Goal: Task Accomplishment & Management: Manage account settings

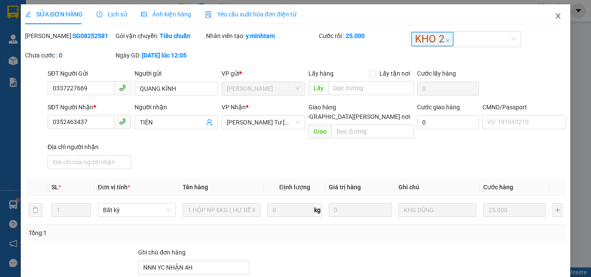
click at [555, 18] on icon "close" at bounding box center [558, 16] width 7 height 7
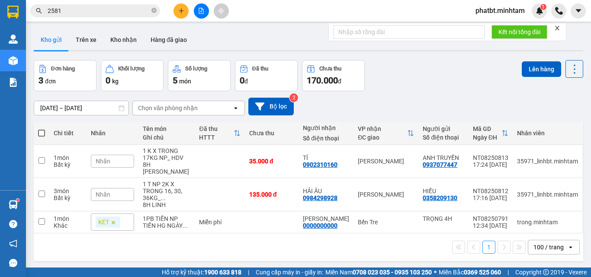
click at [186, 12] on button at bounding box center [180, 10] width 15 height 15
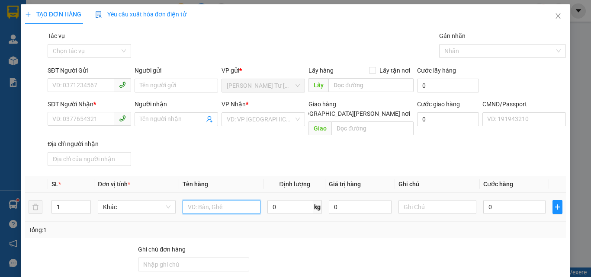
click at [196, 200] on input "text" at bounding box center [222, 207] width 78 height 14
type input "2 GIỎ ĐỆM 1 GB NP 14/42/53KG (TC)"
click at [83, 202] on span "up" at bounding box center [85, 204] width 5 height 5
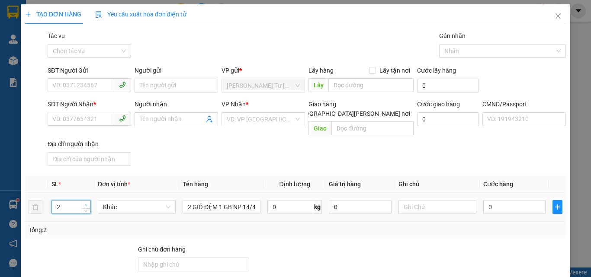
type input "3"
click at [83, 202] on span "up" at bounding box center [85, 204] width 5 height 5
click at [71, 83] on input "SĐT Người Gửi" at bounding box center [81, 85] width 67 height 14
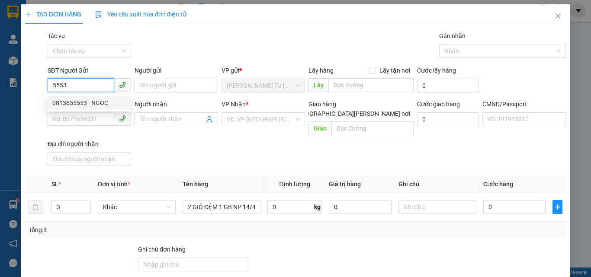
click at [77, 99] on div "0813655553 - NGỌC" at bounding box center [88, 103] width 72 height 10
type input "0813655553"
type input "NGỌC"
type input "0706791438"
type input "TRANG"
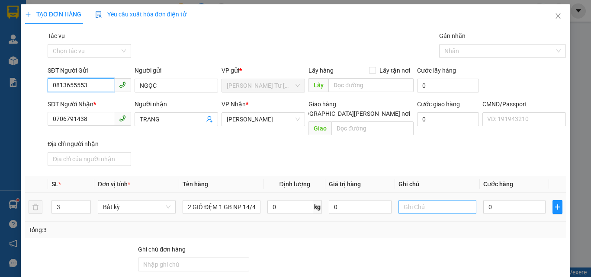
type input "0813655553"
click at [437, 200] on input "text" at bounding box center [437, 207] width 78 height 14
type input "9H MAI PHÁT"
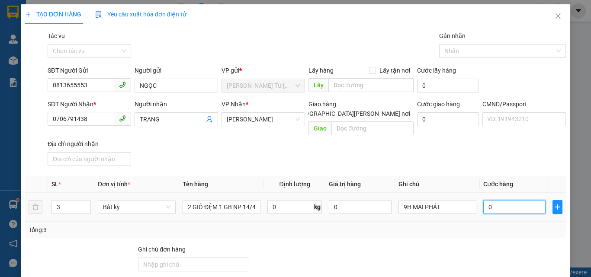
click at [506, 201] on input "0" at bounding box center [514, 207] width 62 height 14
click at [504, 202] on input "0" at bounding box center [514, 207] width 62 height 14
type input "1"
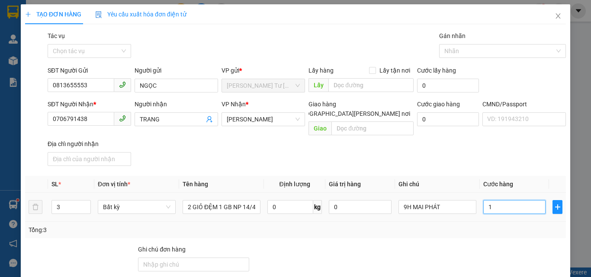
type input "17"
type input "170"
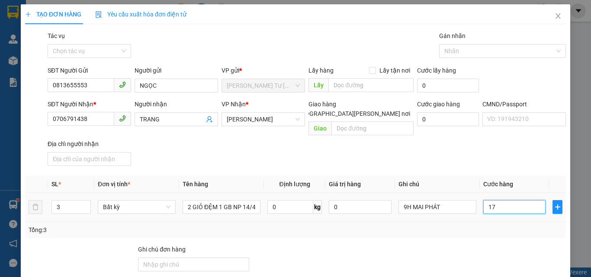
type input "170"
type input "170.000"
click at [447, 130] on div "SĐT Người [PERSON_NAME] * 0706791438 Người [PERSON_NAME] [PERSON_NAME] * [PERSO…" at bounding box center [307, 134] width 522 height 70
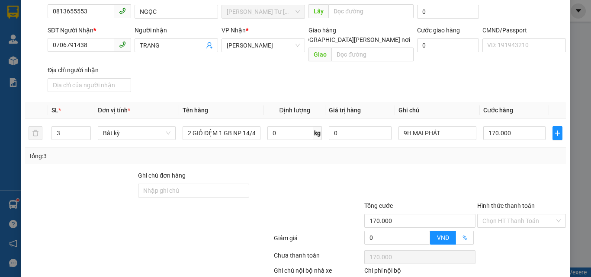
scroll to position [117, 0]
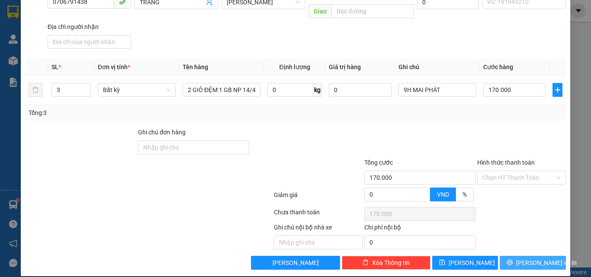
click at [530, 258] on span "[PERSON_NAME] và In" at bounding box center [546, 263] width 61 height 10
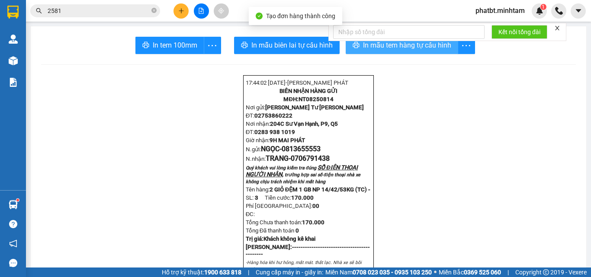
drag, startPoint x: 356, startPoint y: 44, endPoint x: 356, endPoint y: 54, distance: 9.9
click at [356, 45] on button "In mẫu tem hàng tự cấu hình" at bounding box center [402, 45] width 112 height 17
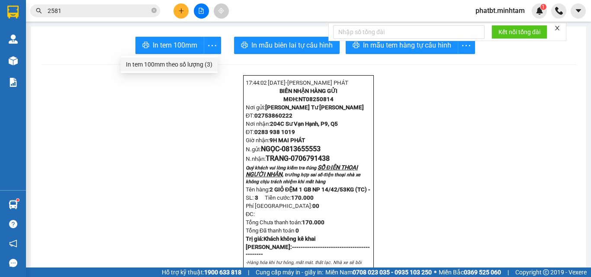
click at [204, 62] on div "In tem 100mm theo số lượng (3)" at bounding box center [169, 65] width 87 height 10
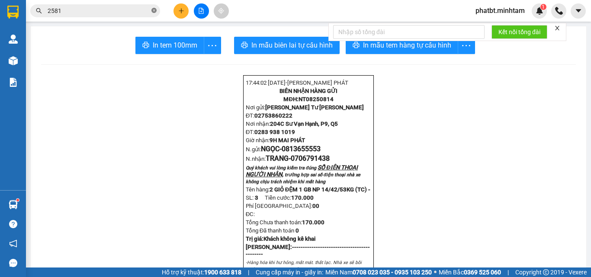
click at [152, 9] on icon "close-circle" at bounding box center [153, 10] width 5 height 5
paste input "0819963839"
type input "0819963839"
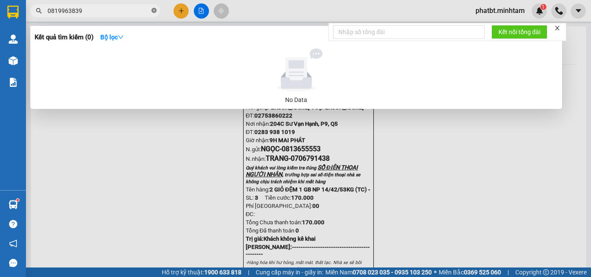
click at [154, 8] on span at bounding box center [153, 11] width 5 height 8
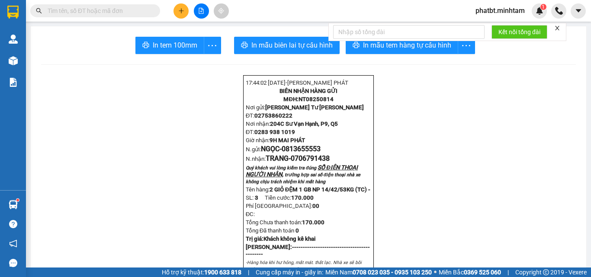
click at [178, 14] on button at bounding box center [180, 10] width 15 height 15
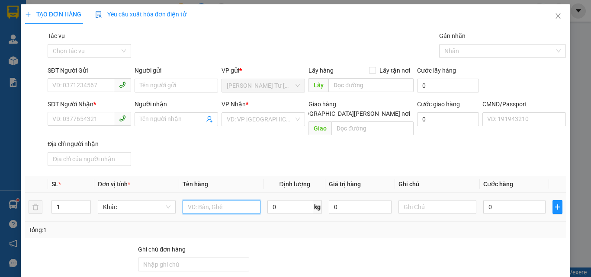
click at [215, 200] on input "text" at bounding box center [222, 207] width 78 height 14
type input "1 BAO NP 19KG (TC)"
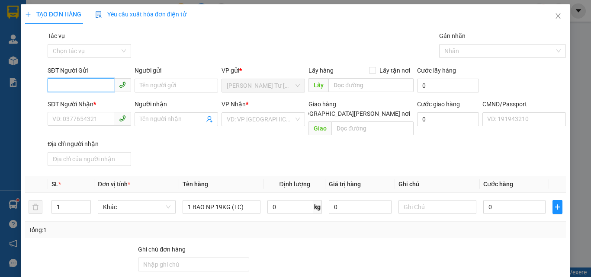
click at [78, 85] on input "SĐT Người Gửi" at bounding box center [81, 85] width 67 height 14
type input "0917938638"
click at [96, 101] on div "0917938638 - DIỆU" at bounding box center [88, 103] width 72 height 10
type input "DIỆU"
type input "0935053475"
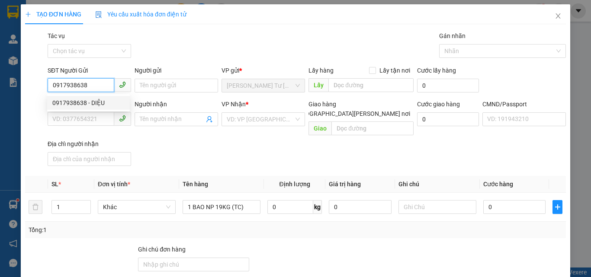
type input "CHỊ HIỀN"
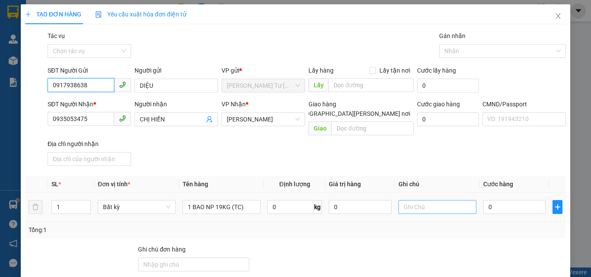
type input "0917938638"
click at [433, 200] on input "text" at bounding box center [437, 207] width 78 height 14
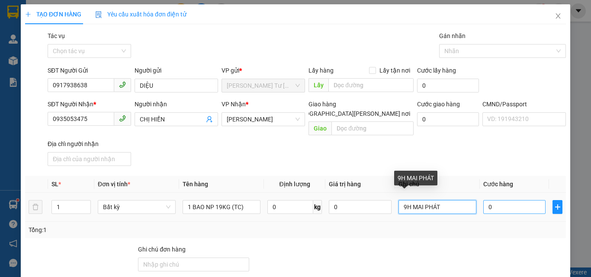
type input "9H MAI PHÁT"
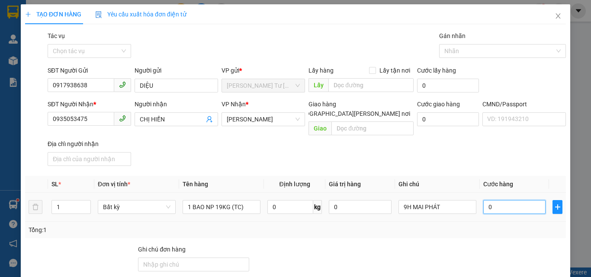
click at [497, 200] on input "0" at bounding box center [514, 207] width 62 height 14
type input "3"
type input "35"
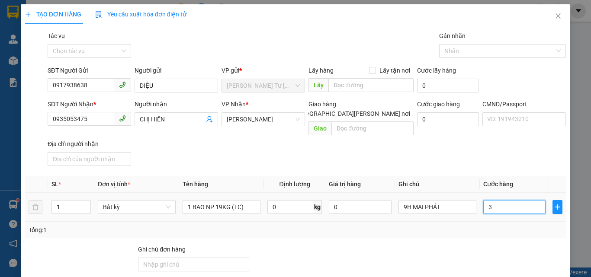
type input "35"
type input "35.000"
click at [385, 141] on div "SĐT Người [PERSON_NAME] * 0935053475 Người [PERSON_NAME] [PERSON_NAME] [PERSON_…" at bounding box center [307, 134] width 522 height 70
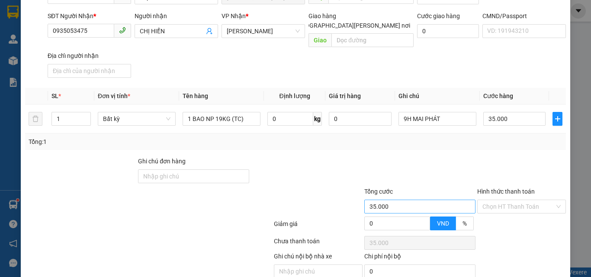
scroll to position [117, 0]
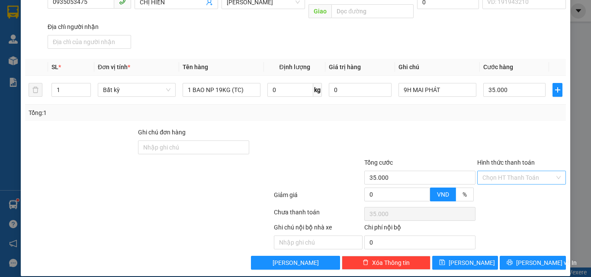
click at [508, 171] on input "Hình thức thanh toán" at bounding box center [518, 177] width 72 height 13
click at [505, 180] on div "Tại văn phòng" at bounding box center [516, 186] width 88 height 14
type input "0"
click at [512, 256] on button "[PERSON_NAME] và In" at bounding box center [533, 263] width 66 height 14
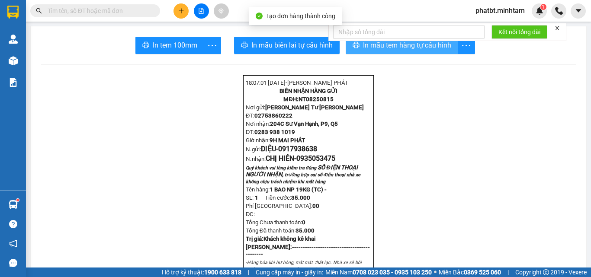
click at [375, 49] on span "In mẫu tem hàng tự cấu hình" at bounding box center [407, 45] width 88 height 11
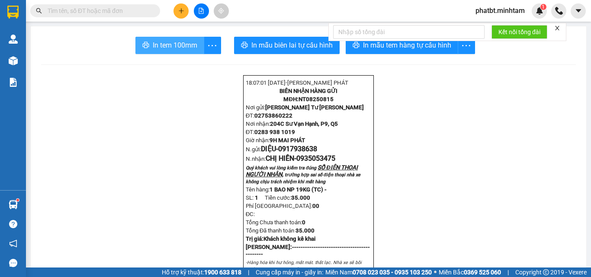
click at [183, 39] on button "In tem 100mm" at bounding box center [169, 45] width 69 height 17
click at [132, 9] on input "text" at bounding box center [99, 11] width 102 height 10
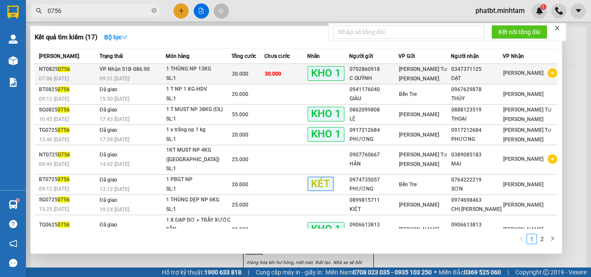
type input "0756"
click at [186, 73] on div "1 THÙNG NP 13KG" at bounding box center [198, 69] width 65 height 10
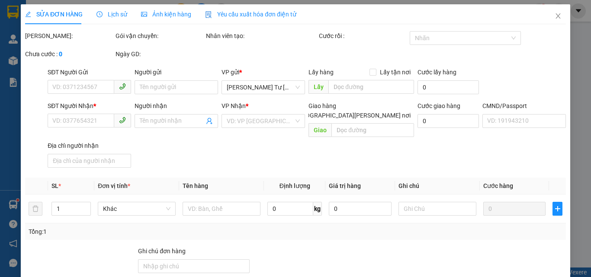
type input "0702860918"
type input "C QUỲNH"
type input "0347371125"
type input "ĐẠT"
type input "NN KNM"
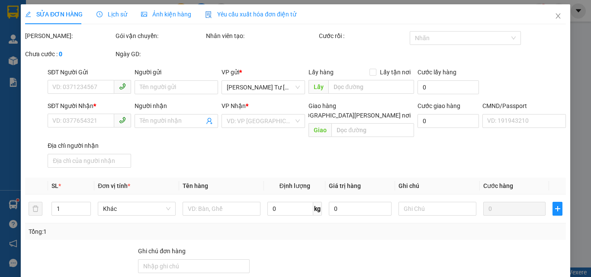
type input "30.000"
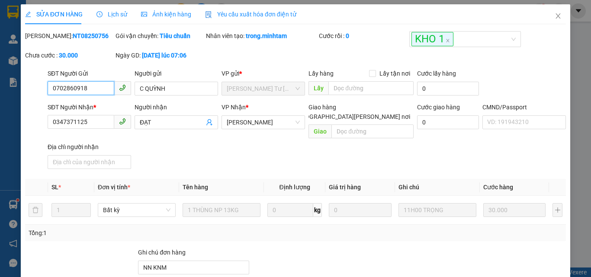
click at [97, 87] on input "0702860918" at bounding box center [81, 88] width 67 height 14
click at [109, 16] on span "Lịch sử" at bounding box center [111, 14] width 31 height 7
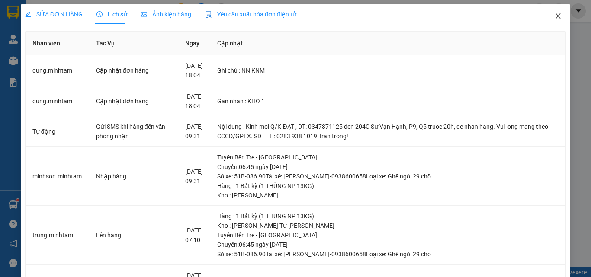
click at [546, 15] on span "Close" at bounding box center [558, 16] width 24 height 24
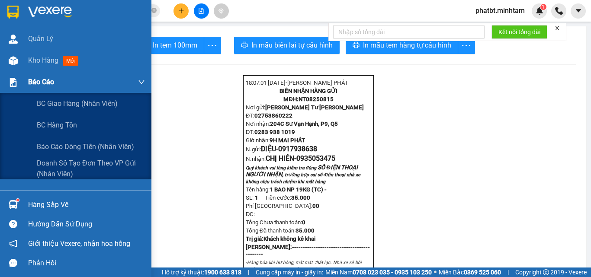
click at [32, 72] on div "Báo cáo" at bounding box center [86, 82] width 117 height 22
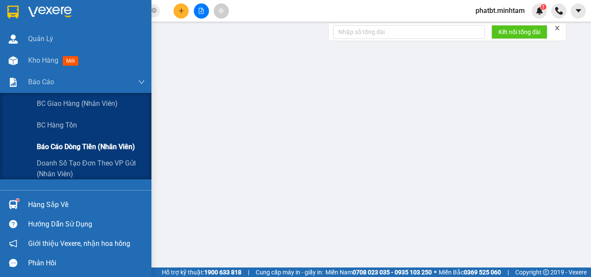
click at [60, 148] on span "Báo cáo dòng tiền (nhân viên)" at bounding box center [86, 146] width 98 height 11
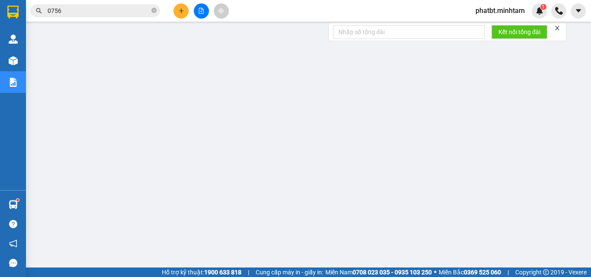
click at [186, 12] on button at bounding box center [180, 10] width 15 height 15
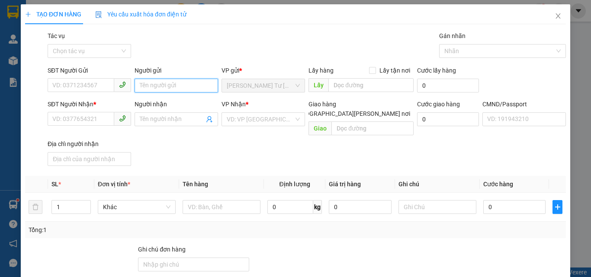
click at [167, 86] on input "Người gửi" at bounding box center [176, 86] width 83 height 14
type input "PHÁT 4H"
click at [88, 139] on div "Địa chỉ người nhận" at bounding box center [89, 144] width 83 height 10
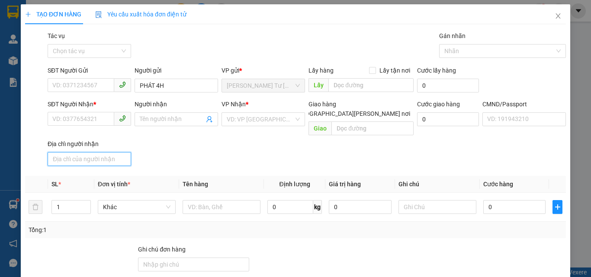
click at [88, 152] on input "Địa chỉ người nhận" at bounding box center [89, 159] width 83 height 14
click at [90, 124] on input "SĐT Người Nhận *" at bounding box center [81, 119] width 67 height 14
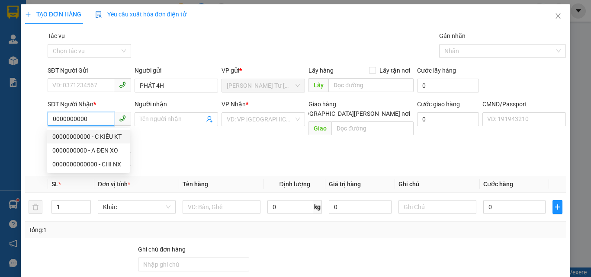
click at [116, 137] on div "00000000000 - C KIỀU KT" at bounding box center [88, 137] width 72 height 10
type input "00000000000"
type input "C KIỀU KT"
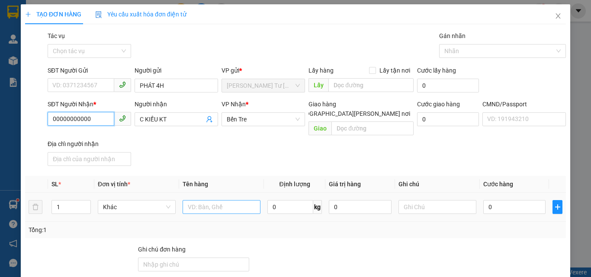
type input "00000000000"
click at [215, 200] on input "text" at bounding box center [222, 207] width 78 height 14
type input "1 PB THG [DATE]"
click at [271, 148] on div "SĐT Người [PERSON_NAME] * 00000000000 Người [PERSON_NAME] KT [PERSON_NAME] * [P…" at bounding box center [307, 134] width 522 height 70
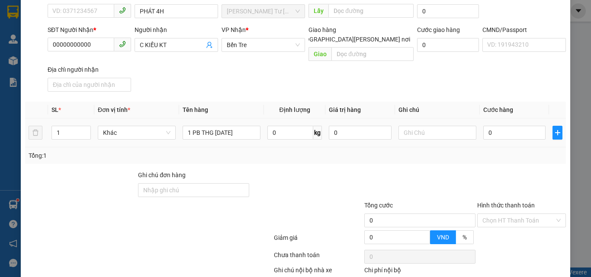
scroll to position [117, 0]
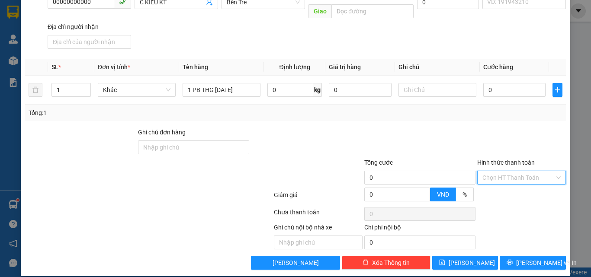
click at [489, 171] on input "Hình thức thanh toán" at bounding box center [518, 177] width 72 height 13
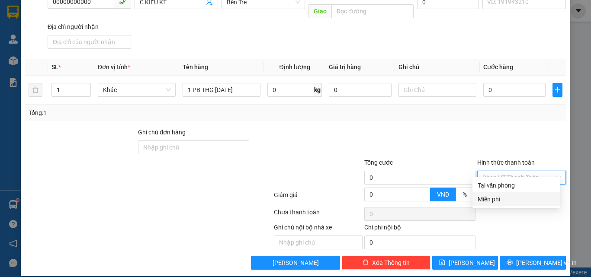
click at [494, 195] on div "Miễn phí" at bounding box center [516, 200] width 77 height 10
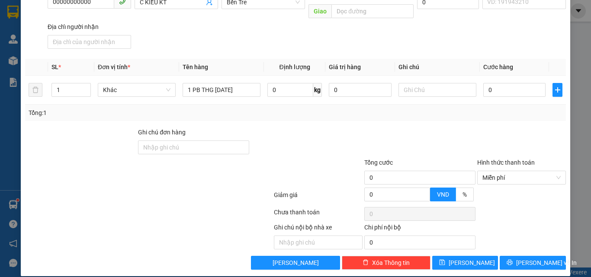
drag, startPoint x: 493, startPoint y: 134, endPoint x: 520, endPoint y: 223, distance: 93.2
click at [493, 136] on div at bounding box center [521, 143] width 90 height 30
click at [527, 258] on span "[PERSON_NAME] và In" at bounding box center [546, 263] width 61 height 10
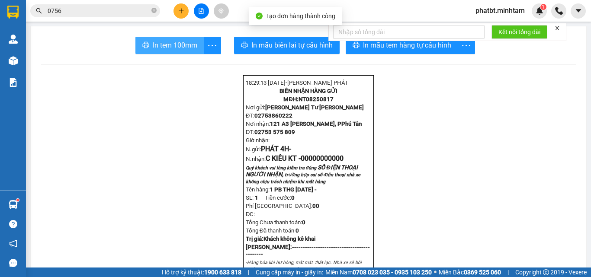
click at [178, 52] on button "In tem 100mm" at bounding box center [169, 45] width 69 height 17
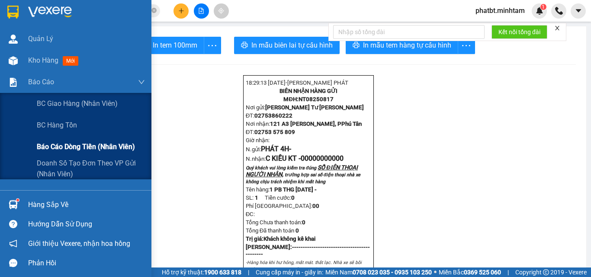
click at [64, 144] on span "Báo cáo dòng tiền (nhân viên)" at bounding box center [86, 146] width 98 height 11
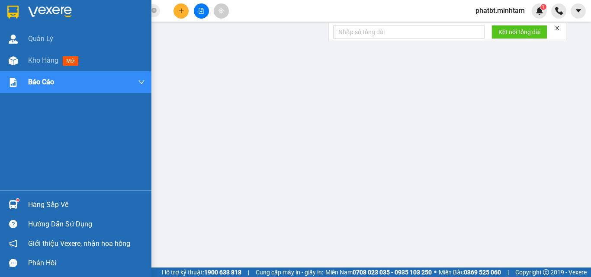
click at [56, 204] on div "Hàng sắp về" at bounding box center [86, 205] width 117 height 13
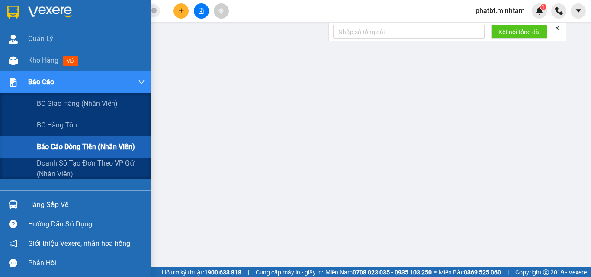
click at [67, 151] on span "Báo cáo dòng tiền (nhân viên)" at bounding box center [86, 146] width 98 height 11
click at [69, 163] on span "Doanh số tạo đơn theo VP gửi (nhân viên)" at bounding box center [91, 169] width 108 height 22
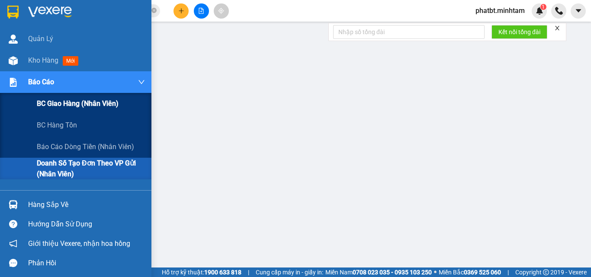
click at [37, 104] on span "BC giao hàng (nhân viên)" at bounding box center [78, 103] width 82 height 11
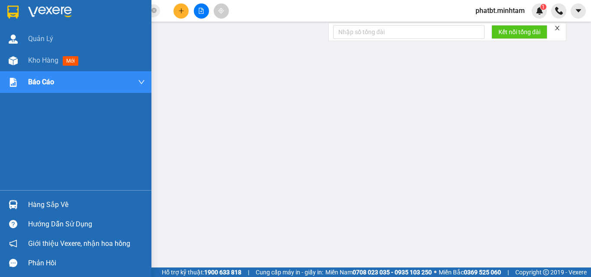
click at [62, 201] on div "Hàng sắp về" at bounding box center [86, 205] width 117 height 13
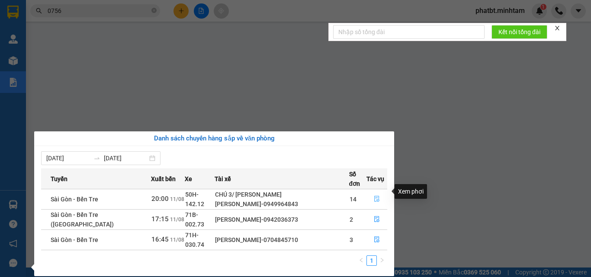
click at [375, 196] on icon "file-done" at bounding box center [377, 199] width 6 height 6
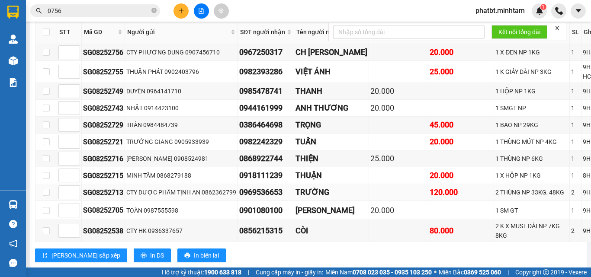
scroll to position [1327, 0]
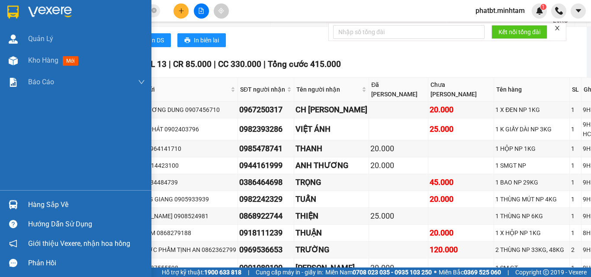
click at [55, 206] on div "Hàng sắp về" at bounding box center [86, 205] width 117 height 13
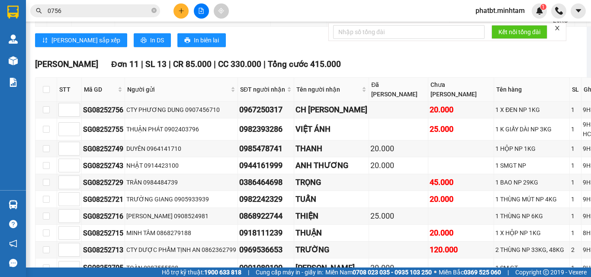
click at [100, 5] on section "Kết quả [PERSON_NAME] ( 17 ) Bộ lọc Mã ĐH Trạng thái Món hàng Tổng [PERSON_NAME…" at bounding box center [295, 138] width 591 height 277
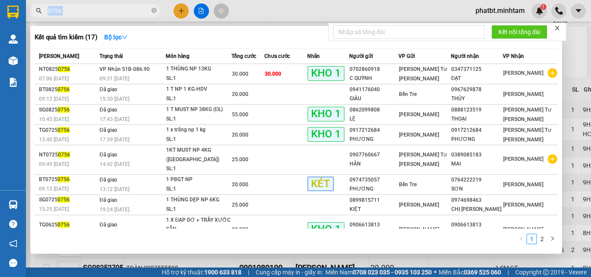
click at [100, 5] on span "0756" at bounding box center [95, 10] width 130 height 13
click at [100, 14] on input "0756" at bounding box center [99, 11] width 102 height 10
click at [98, 13] on input "0756" at bounding box center [99, 11] width 102 height 10
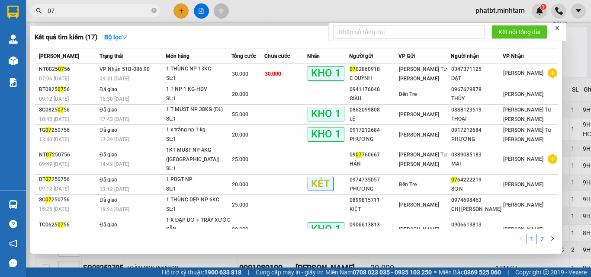
type input "0"
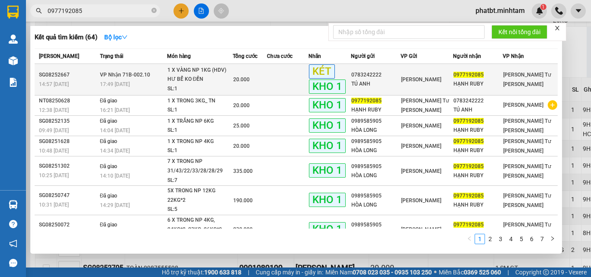
type input "0977192085"
click at [282, 83] on td at bounding box center [288, 80] width 42 height 32
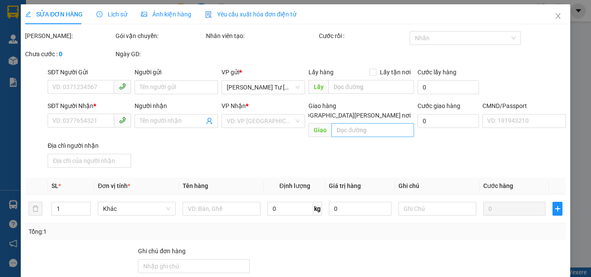
type input "0783242222"
type input "TÚ ANH"
type input "0977192085"
type input "HẠNH RUBY"
type input "BM"
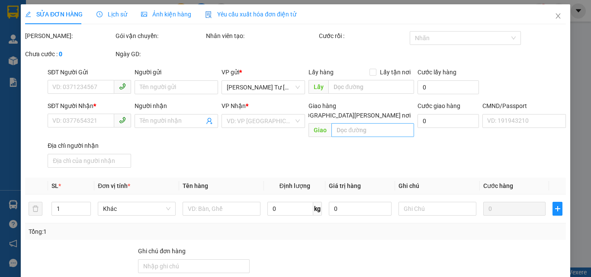
type input "20.000"
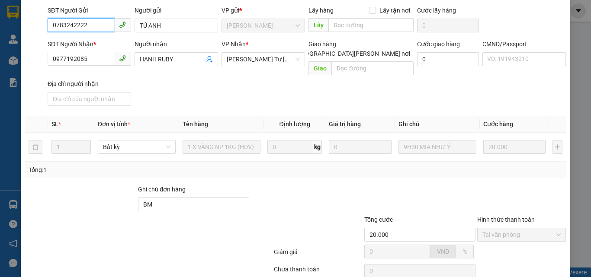
scroll to position [120, 0]
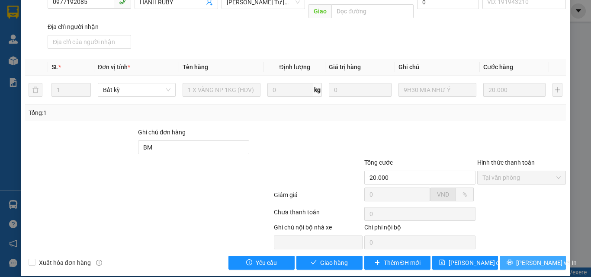
click at [513, 260] on icon "printer" at bounding box center [510, 263] width 6 height 6
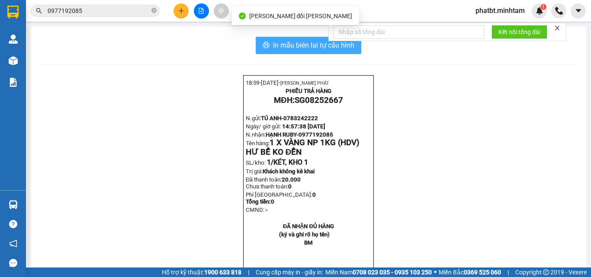
click at [305, 41] on span "In mẫu biên lai tự cấu hình" at bounding box center [313, 45] width 81 height 11
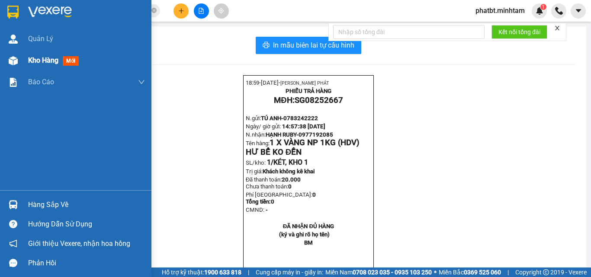
click at [33, 67] on div "Kho hàng mới" at bounding box center [86, 61] width 117 height 22
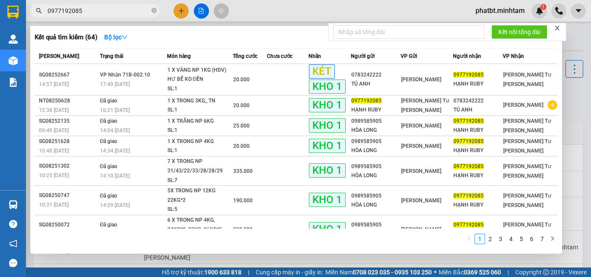
click at [151, 12] on span "0977192085" at bounding box center [95, 10] width 130 height 13
click at [153, 13] on icon "close-circle" at bounding box center [153, 10] width 5 height 5
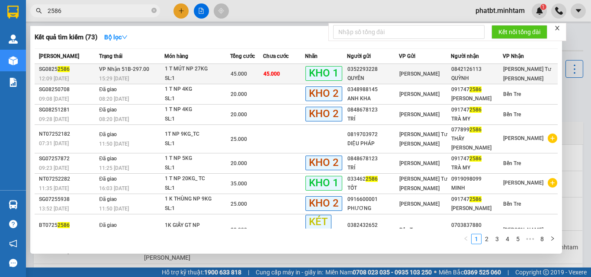
type input "2586"
click at [161, 74] on div "15:29 [DATE]" at bounding box center [131, 79] width 65 height 10
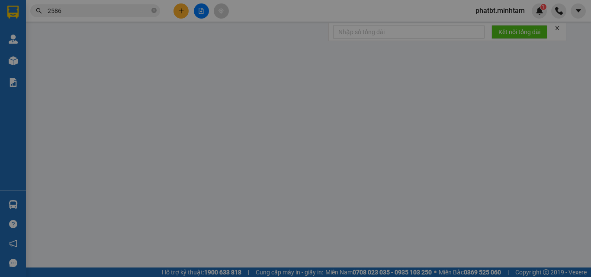
type input "0352293228"
type input "QUYÊN"
type input "0842126113"
type input "QUỲNH"
type input "KBM"
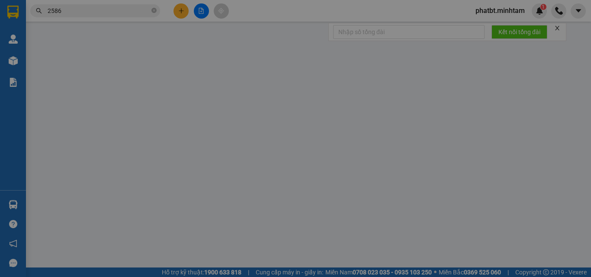
type input "45.000"
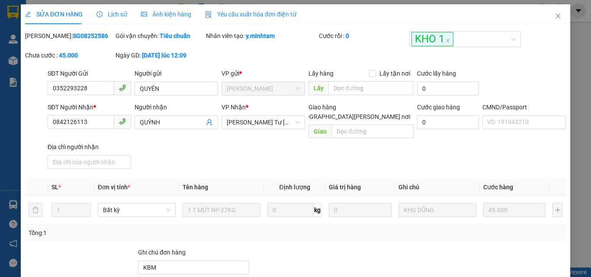
click at [112, 19] on div "Lịch sử" at bounding box center [111, 15] width 31 height 10
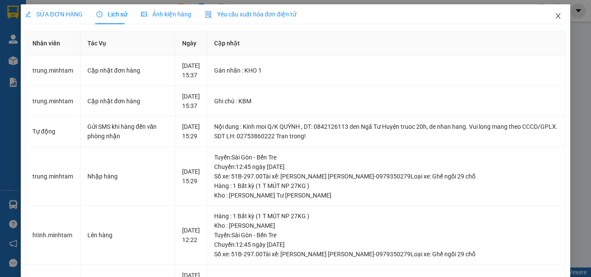
click at [555, 18] on icon "close" at bounding box center [558, 16] width 7 height 7
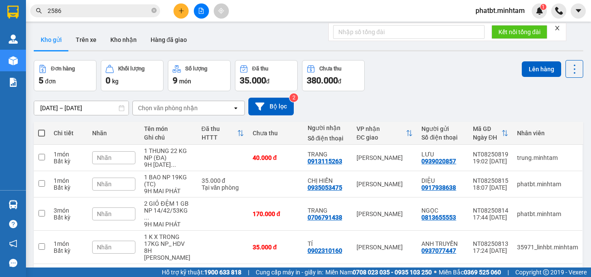
click at [80, 11] on input "2586" at bounding box center [99, 11] width 102 height 10
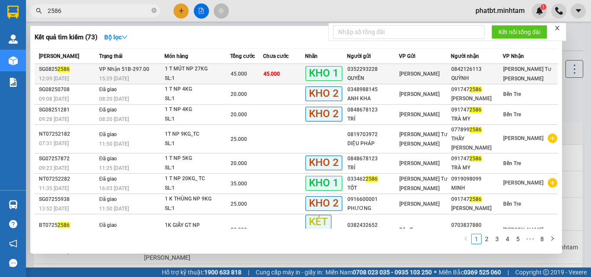
click at [155, 72] on td "[PERSON_NAME] 51B-297.00 15:29 [DATE]" at bounding box center [130, 74] width 67 height 20
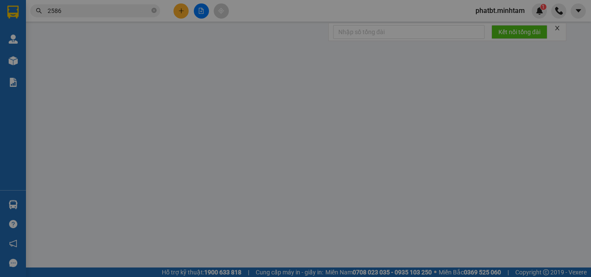
type input "0352293228"
type input "QUYÊN"
type input "0842126113"
type input "QUỲNH"
type input "KBM"
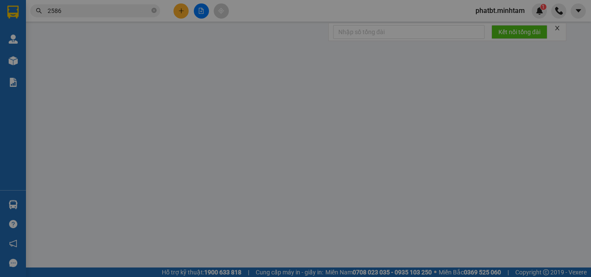
type input "45.000"
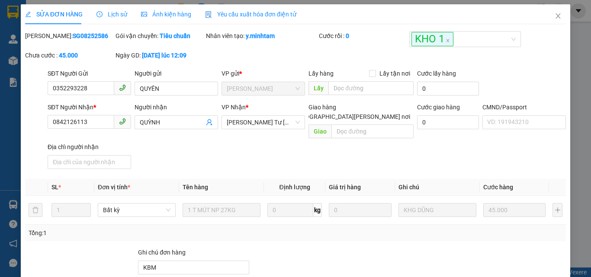
click at [103, 131] on div "SĐT Người Nhận * 0842126113" at bounding box center [89, 118] width 83 height 30
click at [102, 128] on input "0842126113" at bounding box center [81, 122] width 67 height 14
click at [555, 17] on icon "close" at bounding box center [558, 16] width 7 height 7
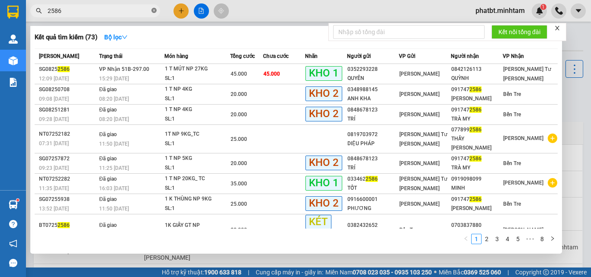
click at [154, 10] on icon "close-circle" at bounding box center [153, 10] width 5 height 5
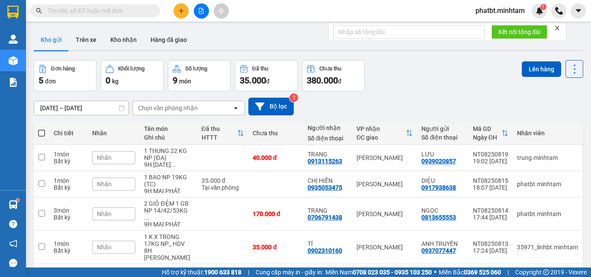
click at [144, 11] on input "text" at bounding box center [99, 11] width 102 height 10
paste input "0842126113"
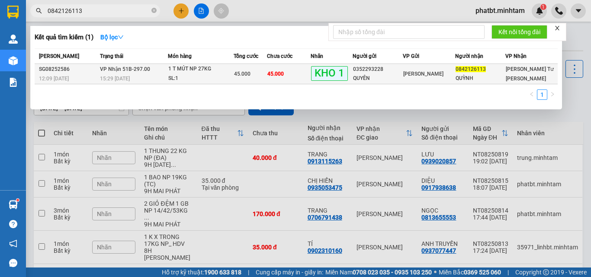
type input "0842126113"
click at [184, 74] on div "1 T MÚT NP 27KG" at bounding box center [200, 69] width 65 height 10
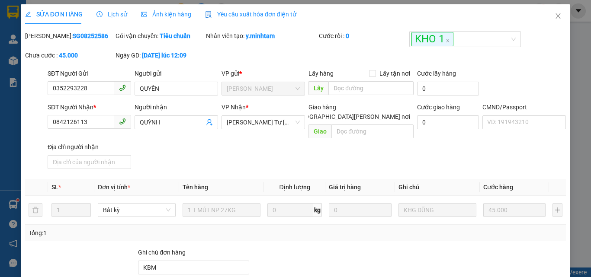
click at [107, 13] on span "Lịch sử" at bounding box center [111, 14] width 31 height 7
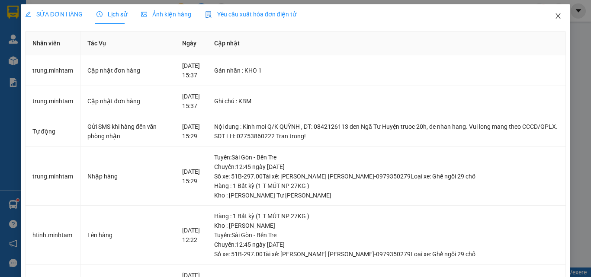
click at [555, 14] on icon "close" at bounding box center [558, 16] width 7 height 7
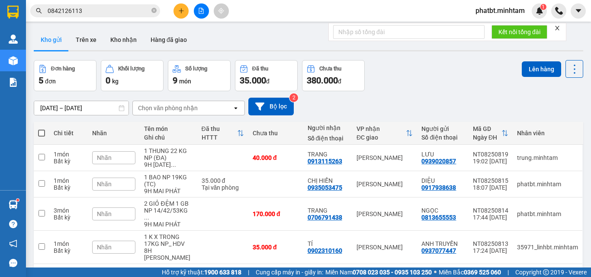
click at [116, 9] on input "0842126113" at bounding box center [99, 11] width 102 height 10
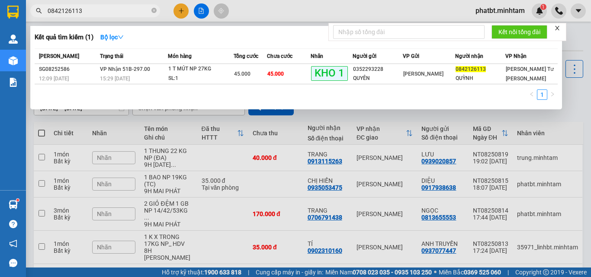
click at [313, 120] on div at bounding box center [295, 138] width 591 height 277
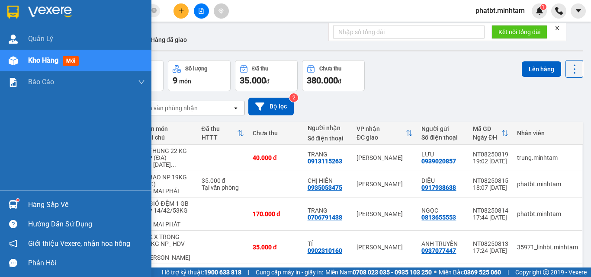
click at [26, 205] on div "Hàng sắp về" at bounding box center [75, 204] width 151 height 19
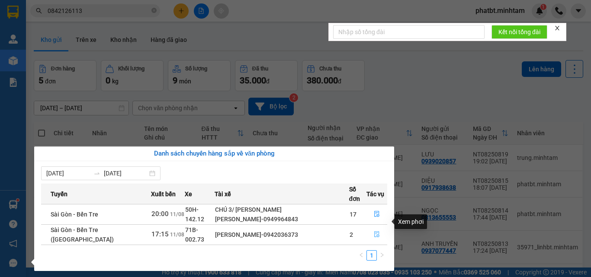
click at [377, 231] on icon "file-done" at bounding box center [377, 234] width 6 height 6
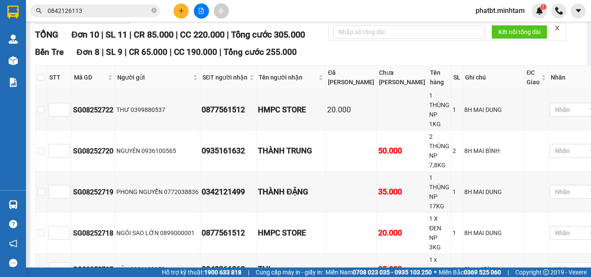
scroll to position [325, 0]
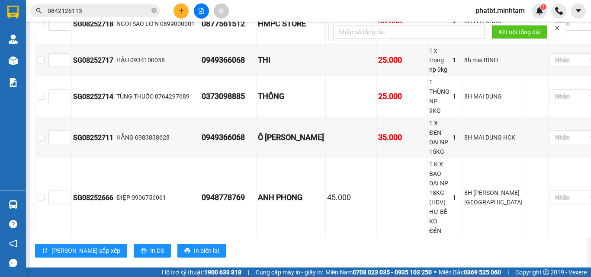
checkbox input "true"
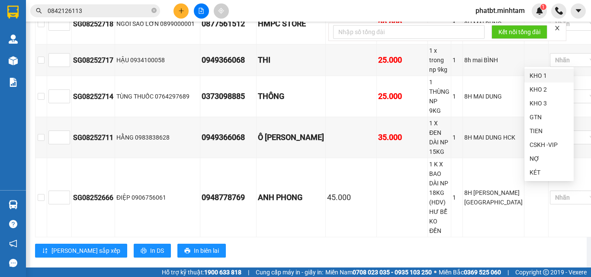
click at [534, 73] on div "KHO 1" at bounding box center [549, 76] width 39 height 10
drag, startPoint x: 494, startPoint y: 128, endPoint x: 542, endPoint y: 195, distance: 82.1
click at [495, 131] on div "[GEOGRAPHIC_DATA] 8 | SL 9 | CR 65.000 | CC 190.000 | [PERSON_NAME] 255.000 STT…" at bounding box center [318, 50] width 566 height 428
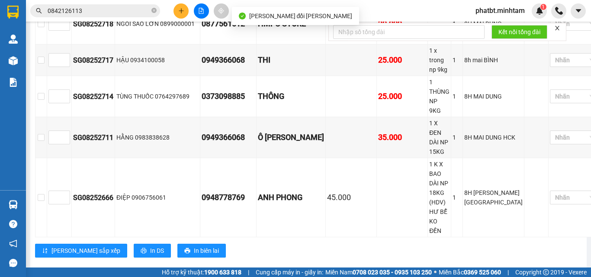
click at [536, 118] on div "KHO 1" at bounding box center [549, 119] width 39 height 10
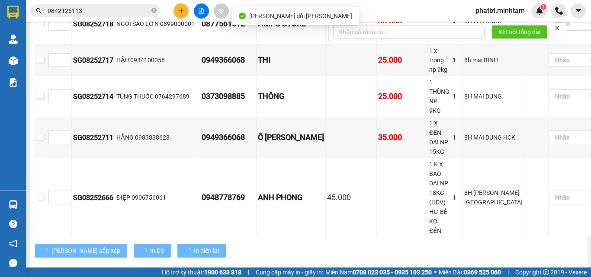
click at [247, 244] on div "[PERSON_NAME] sắp xếp In DS In biên lai" at bounding box center [318, 251] width 566 height 14
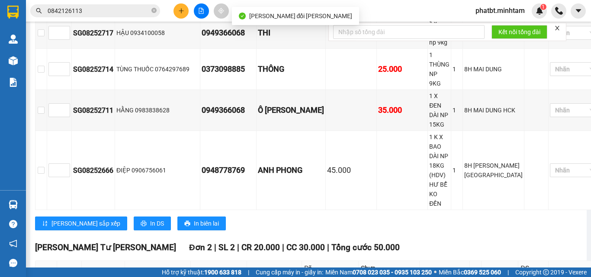
scroll to position [367, 0]
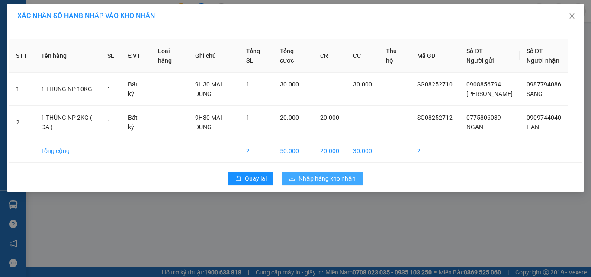
click at [312, 183] on span "Nhập hàng kho nhận" at bounding box center [326, 179] width 57 height 10
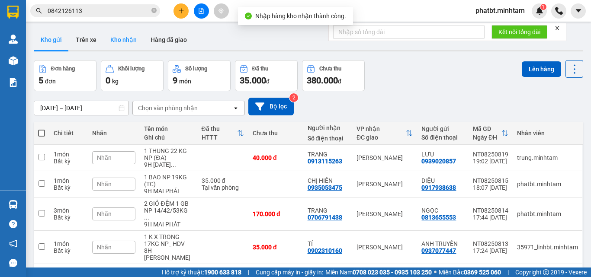
click at [121, 40] on button "Kho nhận" at bounding box center [123, 39] width 40 height 21
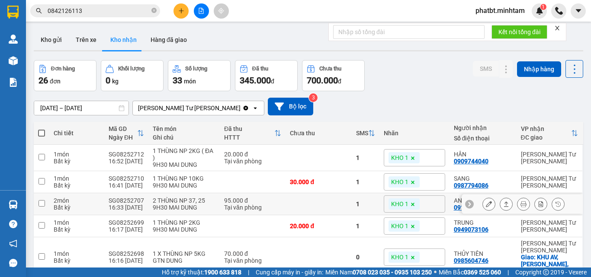
drag, startPoint x: 399, startPoint y: 204, endPoint x: 387, endPoint y: 131, distance: 73.8
click at [363, 99] on div "[DATE] – [DATE] Press the down arrow key to interact with the calendar and sele…" at bounding box center [308, 107] width 549 height 18
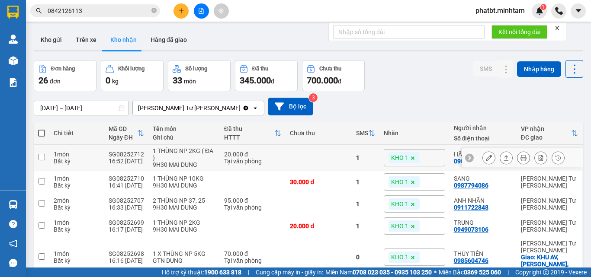
click at [486, 158] on button at bounding box center [489, 158] width 12 height 15
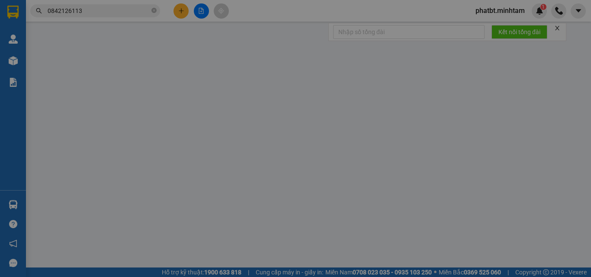
type input "0775806039"
type input "NGÂN"
type input "0909744040"
type input "HÂN"
type input "20.000"
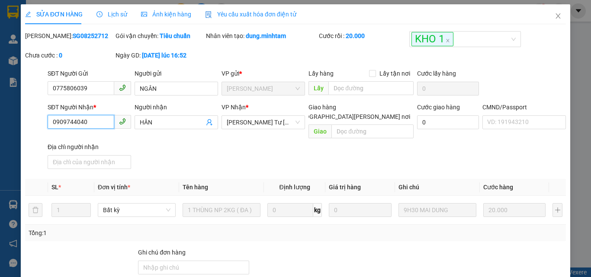
click at [102, 125] on input "0909744040" at bounding box center [81, 122] width 67 height 14
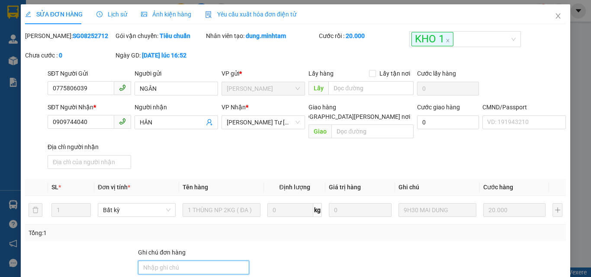
click at [172, 261] on input "Ghi chú đơn hàng" at bounding box center [193, 268] width 111 height 14
type input "ĐG"
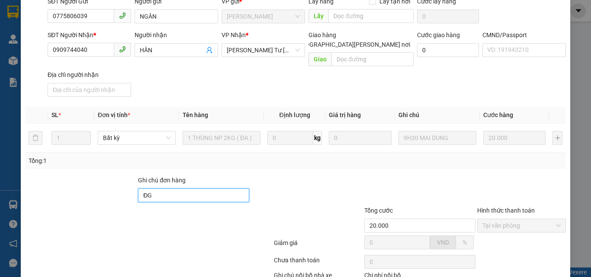
scroll to position [120, 0]
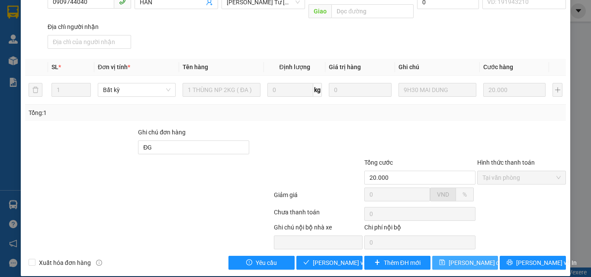
click at [445, 256] on button "[PERSON_NAME] đổi" at bounding box center [465, 263] width 66 height 14
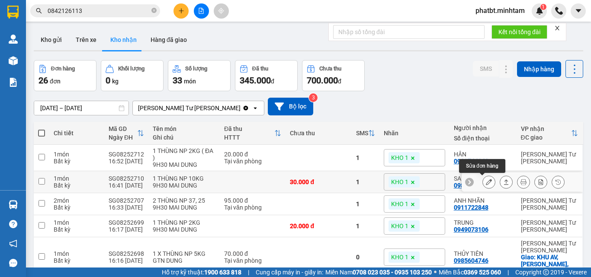
click at [483, 182] on button at bounding box center [489, 182] width 12 height 15
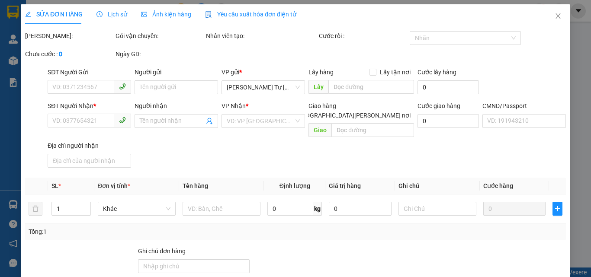
type input "0908856794"
type input "[PERSON_NAME]"
type input "0987794086"
type input "SANG"
type input "30.000"
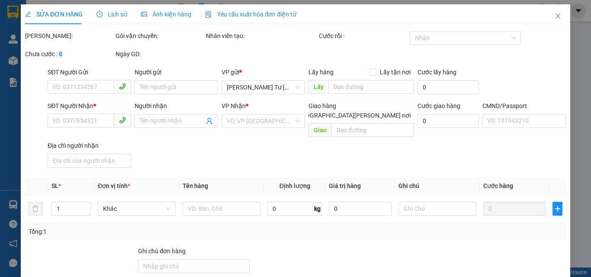
type input "30.000"
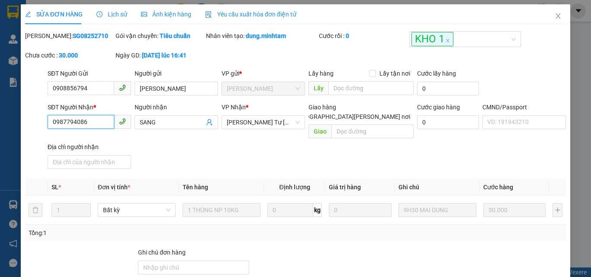
click at [109, 116] on input "0987794086" at bounding box center [81, 122] width 67 height 14
click at [109, 117] on input "0987794086" at bounding box center [81, 122] width 67 height 14
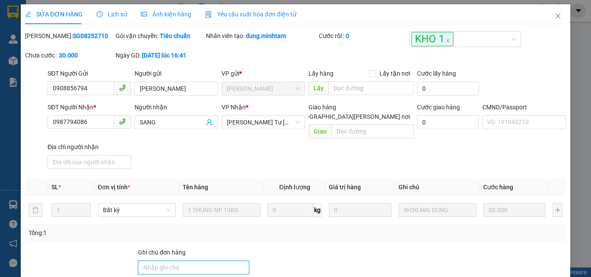
click at [196, 261] on input "Ghi chú đơn hàng" at bounding box center [193, 268] width 111 height 14
type input "KNM"
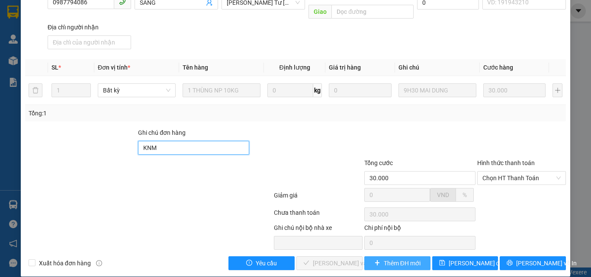
scroll to position [120, 0]
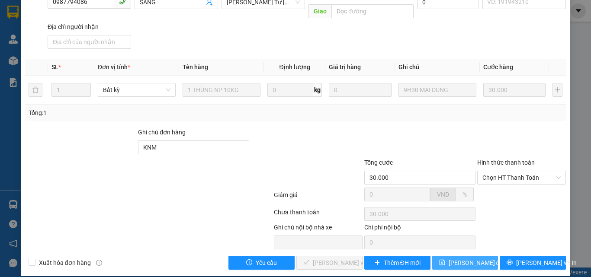
click at [437, 256] on button "[PERSON_NAME] đổi" at bounding box center [465, 263] width 66 height 14
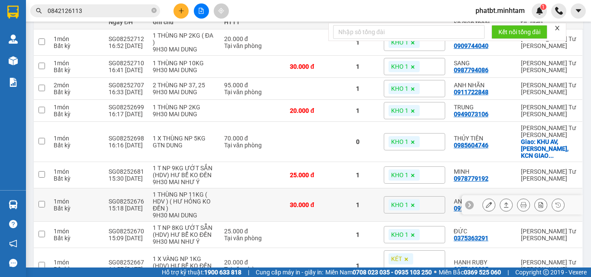
scroll to position [58, 0]
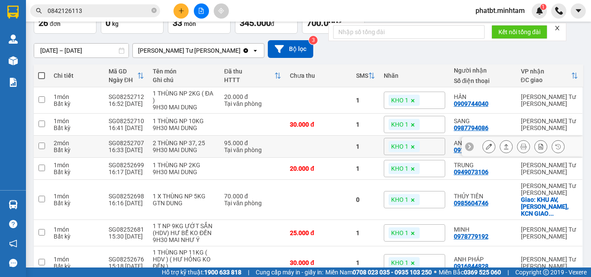
click at [483, 148] on button at bounding box center [489, 146] width 12 height 15
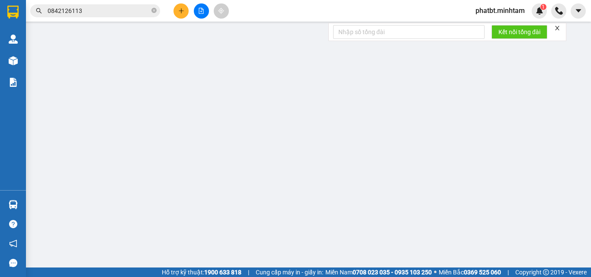
type input "0915638893"
type input "[PERSON_NAME]"
type input "0911722848"
type input "ANH NHÃN"
type input "BM"
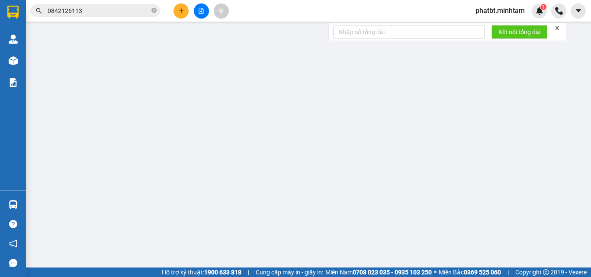
type input "95.000"
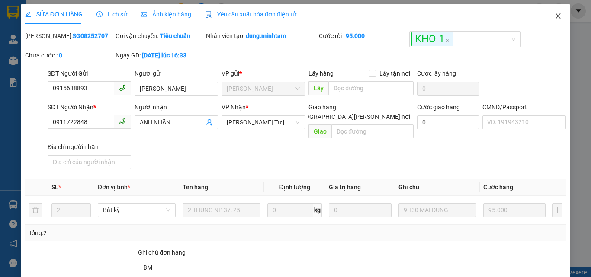
click at [555, 16] on icon "close" at bounding box center [558, 16] width 7 height 7
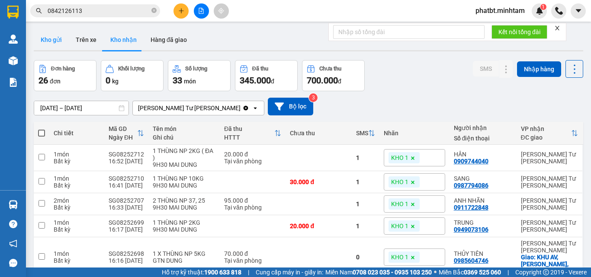
click at [55, 36] on button "Kho gửi" at bounding box center [51, 39] width 35 height 21
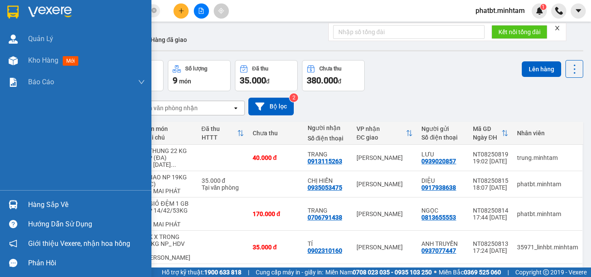
click at [51, 204] on div "Hàng sắp về" at bounding box center [86, 205] width 117 height 13
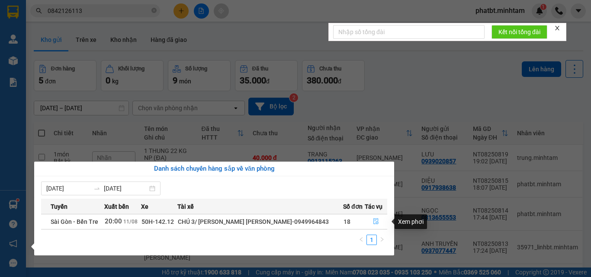
click at [374, 220] on icon "file-done" at bounding box center [375, 222] width 5 height 6
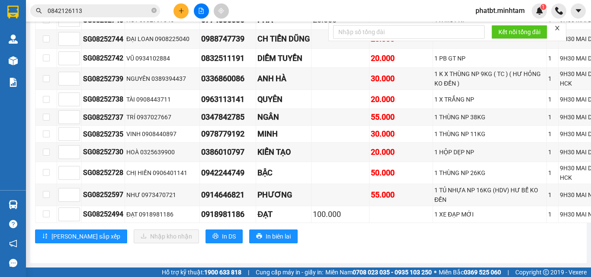
scroll to position [2176, 0]
drag, startPoint x: 83, startPoint y: 179, endPoint x: 122, endPoint y: 180, distance: 39.0
click at [122, 189] on div "SG08252597" at bounding box center [103, 194] width 40 height 11
copy div "SG08252597"
click at [154, 13] on icon "close-circle" at bounding box center [153, 10] width 5 height 5
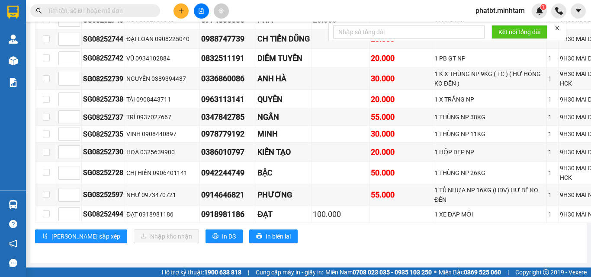
paste input "SG08252597"
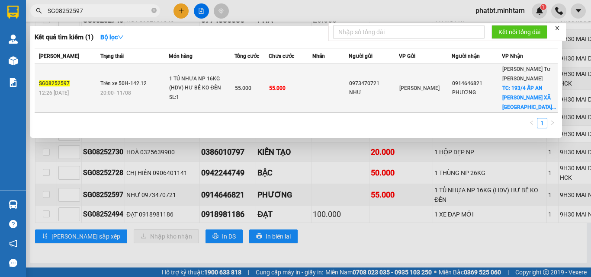
type input "SG08252597"
click at [230, 80] on div "1 TỦ NHỰA NP 16KG (HDV) HƯ BỂ KO ĐỀN" at bounding box center [201, 83] width 65 height 19
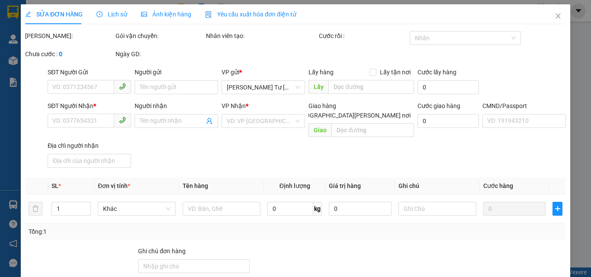
type input "0973470721"
type input "NHƯ"
type input "0914646821"
type input "PHƯƠNG"
checkbox input "true"
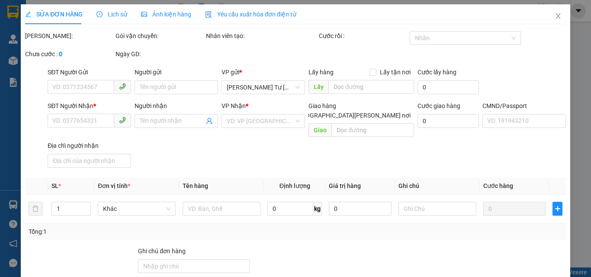
type input "193/4 ẤP AN NGHĨA XÃ AN HÓA"
type input "HCK / PHÍ GTN CHƯA THU 120K"
type input "55.000"
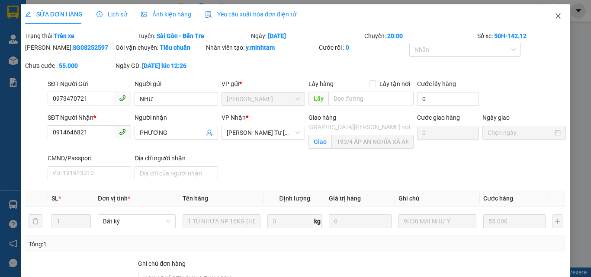
click at [558, 14] on span "Close" at bounding box center [558, 16] width 24 height 24
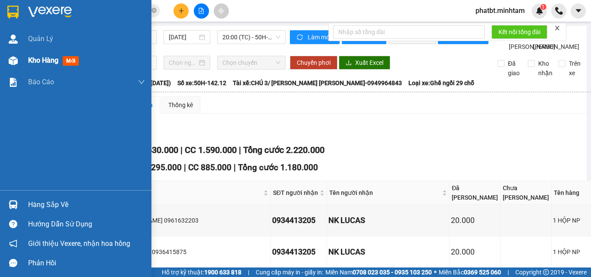
click at [22, 63] on div "Kho hàng mới" at bounding box center [75, 61] width 151 height 22
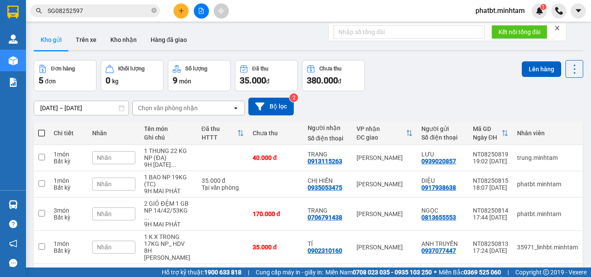
click at [486, 10] on span "phatbt.minhtam" at bounding box center [500, 10] width 63 height 11
click at [490, 26] on span "Đăng xuất" at bounding box center [504, 27] width 46 height 10
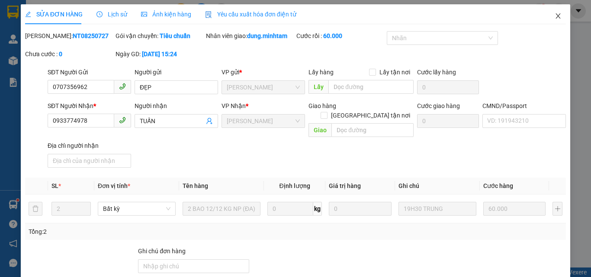
drag, startPoint x: 553, startPoint y: 16, endPoint x: 546, endPoint y: 18, distance: 7.7
click at [556, 16] on icon "close" at bounding box center [558, 15] width 5 height 5
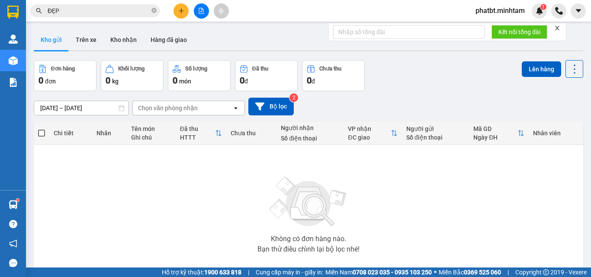
click at [481, 13] on span "phatbt.minhtam" at bounding box center [500, 10] width 63 height 11
click at [487, 27] on span "Đăng xuất" at bounding box center [504, 27] width 46 height 10
